Goal: Register for event/course

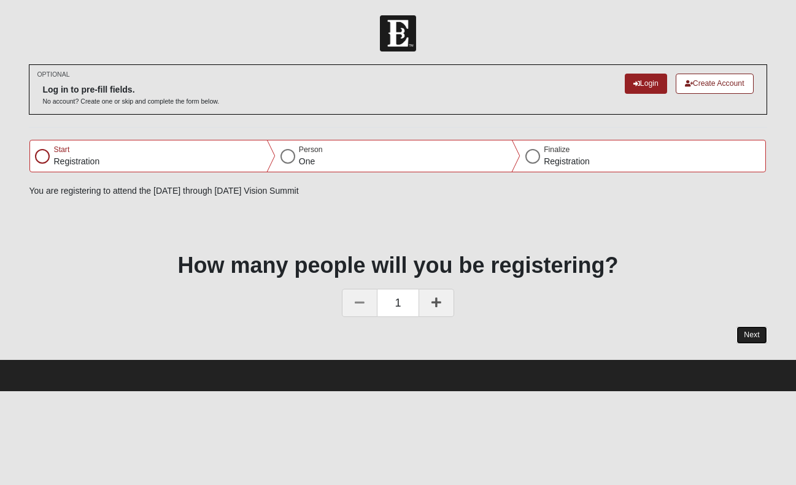
click at [751, 331] on button "Next" at bounding box center [751, 335] width 30 height 18
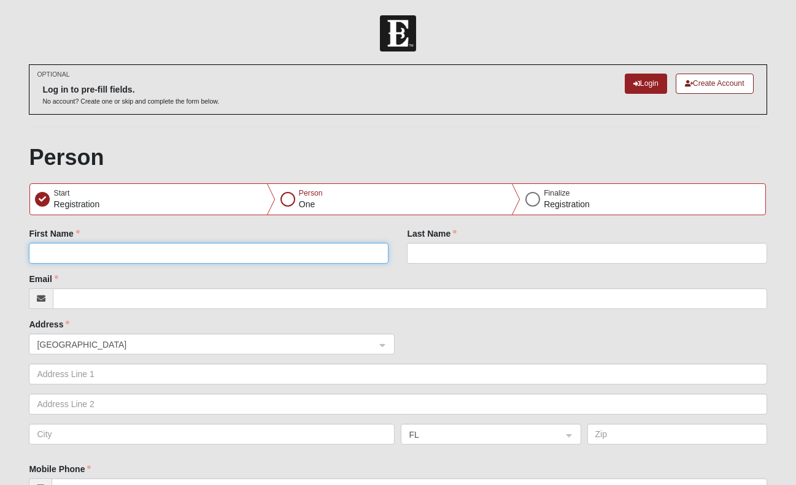
click at [347, 247] on input "First Name" at bounding box center [209, 253] width 360 height 21
type input "[PERSON_NAME]"
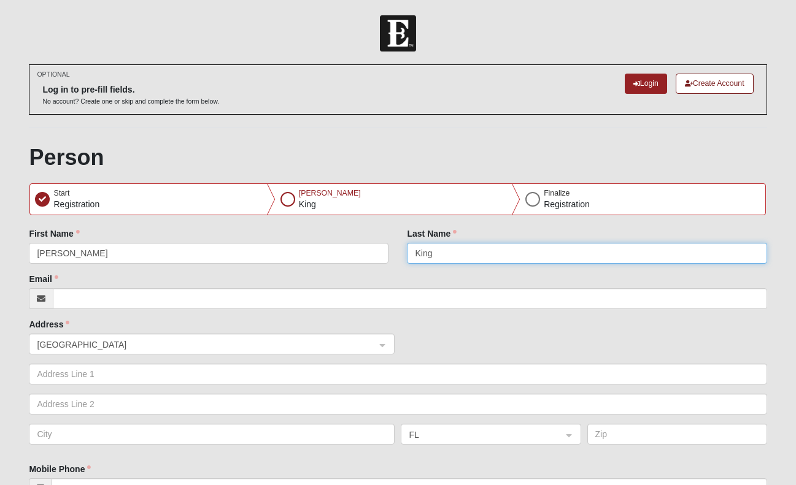
type input "King"
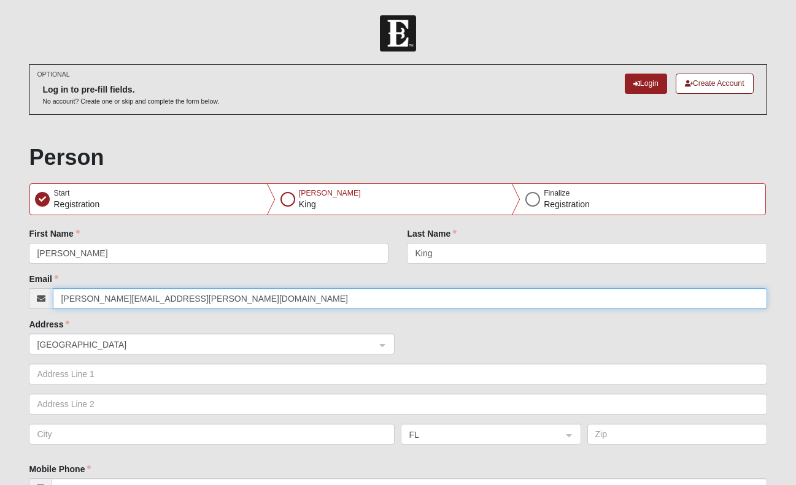
type input "[PERSON_NAME][EMAIL_ADDRESS][PERSON_NAME][DOMAIN_NAME]"
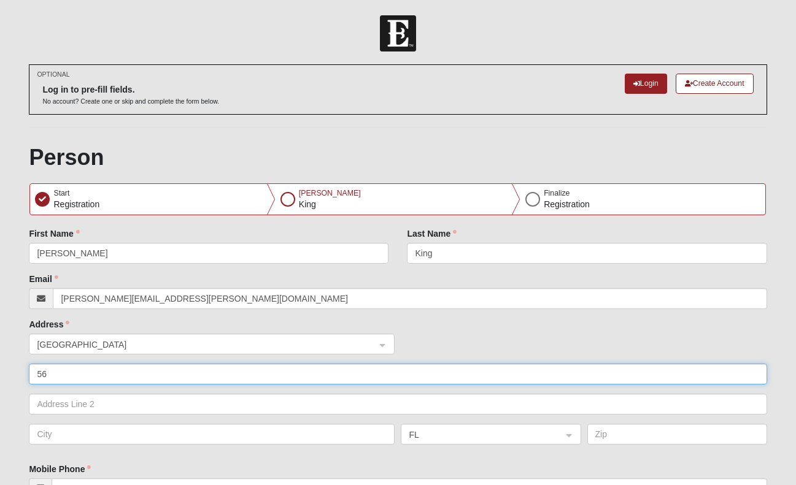
type input "56 Rambling Water Run"
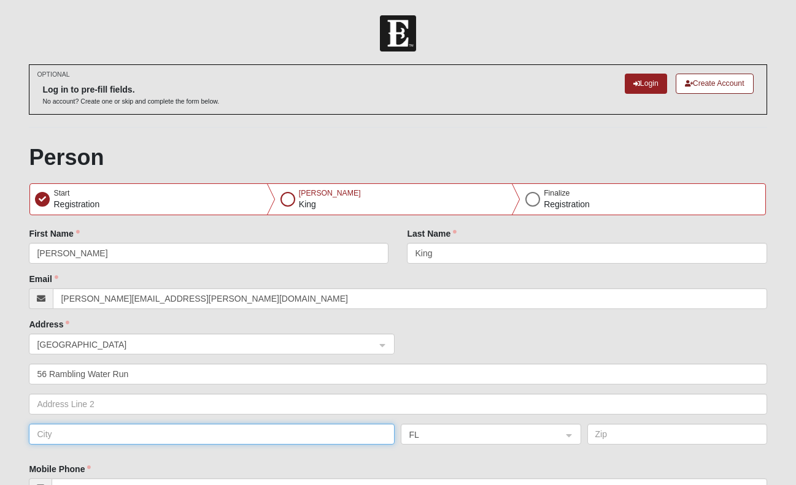
type input "St [PERSON_NAME]"
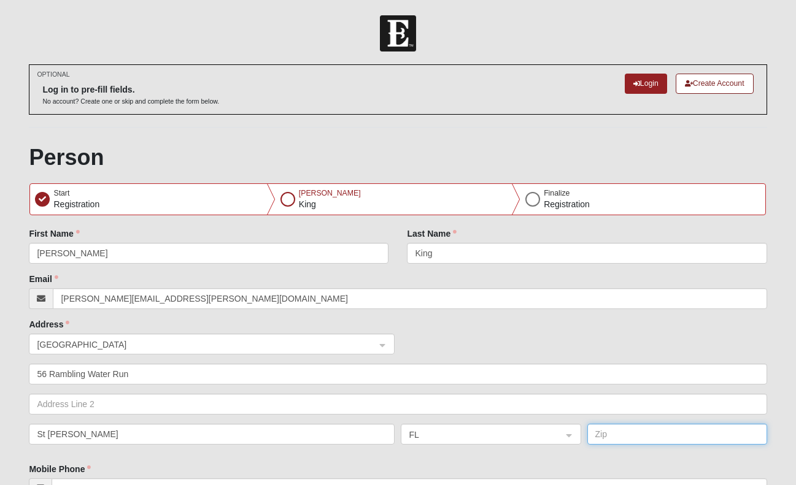
type input "32259"
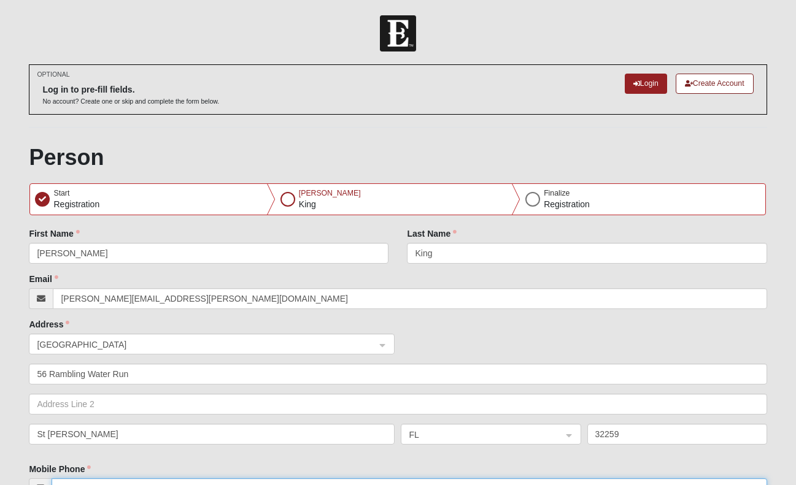
type input "[PHONE_NUMBER]"
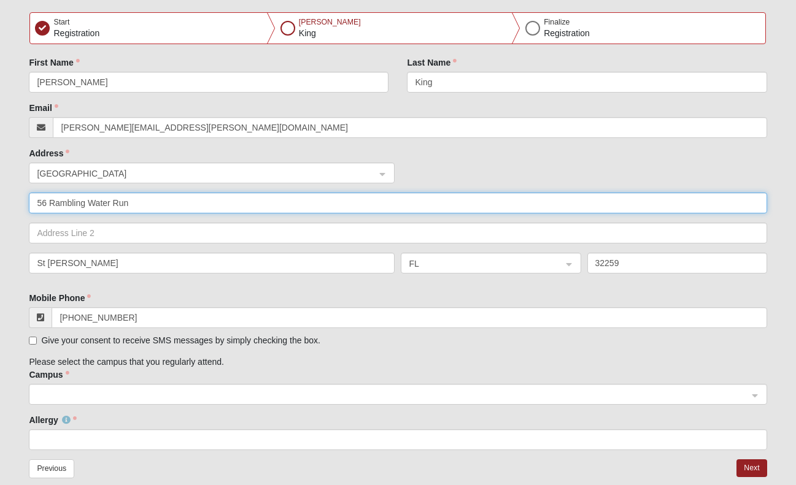
scroll to position [204, 0]
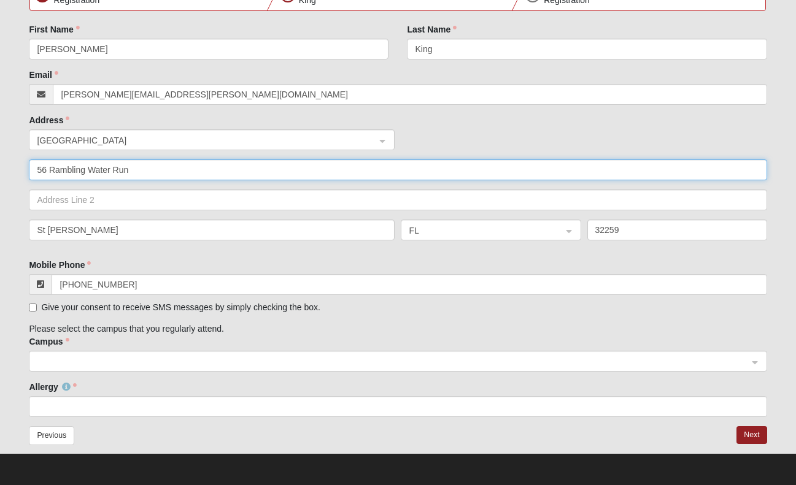
click at [156, 357] on span at bounding box center [392, 361] width 711 height 13
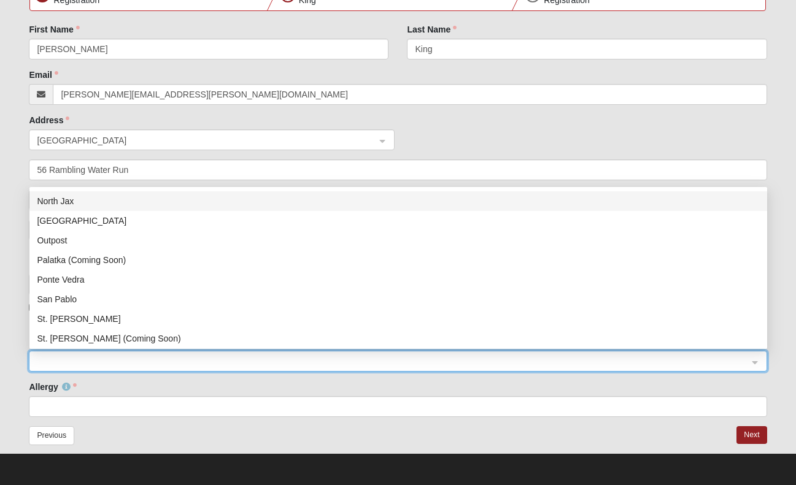
scroll to position [177, 0]
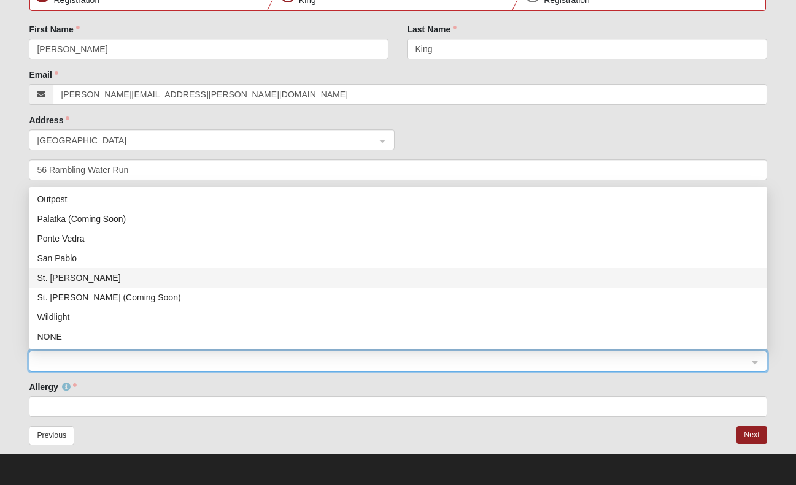
click at [154, 282] on div "St. [PERSON_NAME]" at bounding box center [398, 277] width 723 height 13
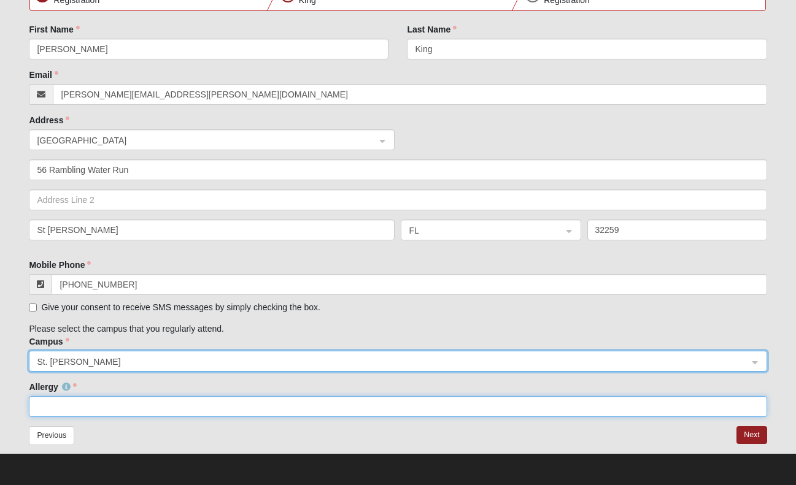
click at [153, 407] on input "Allergy" at bounding box center [398, 406] width 738 height 21
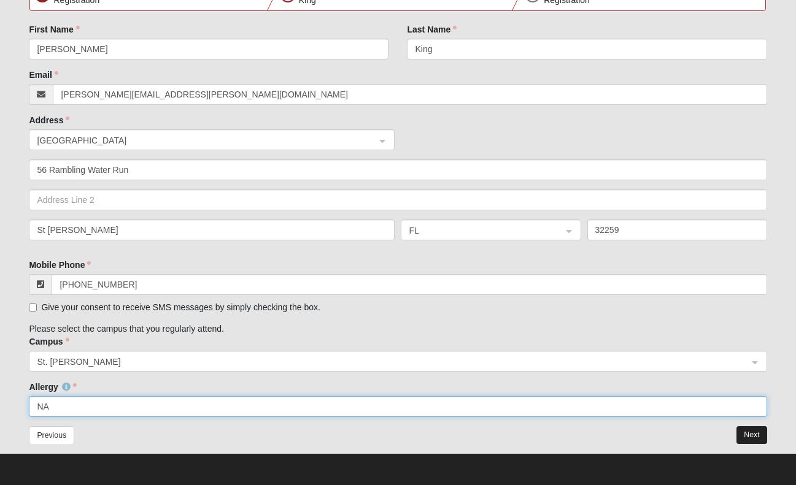
type input "NA"
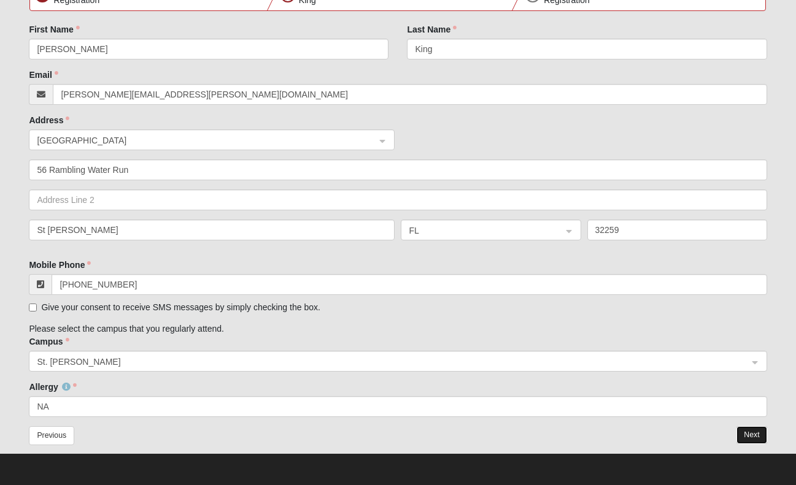
click at [766, 439] on button "Next" at bounding box center [751, 435] width 30 height 18
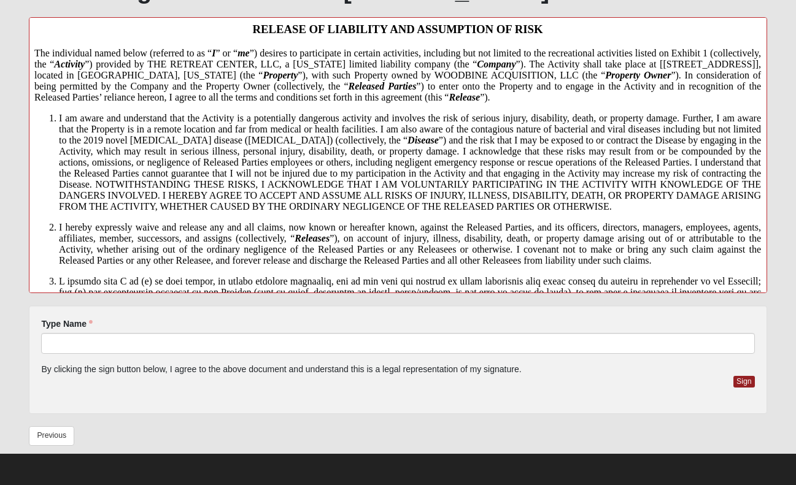
scroll to position [0, 0]
